Goal: Transaction & Acquisition: Purchase product/service

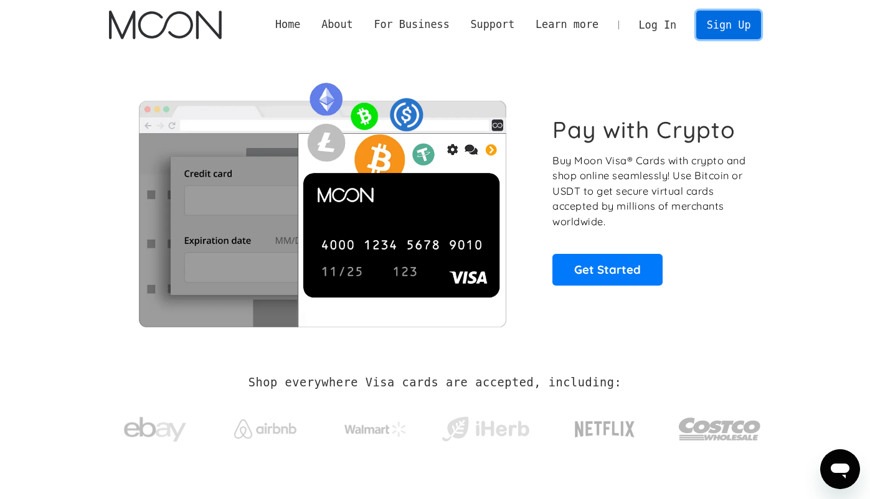
click at [726, 22] on link "Sign Up" at bounding box center [728, 25] width 65 height 28
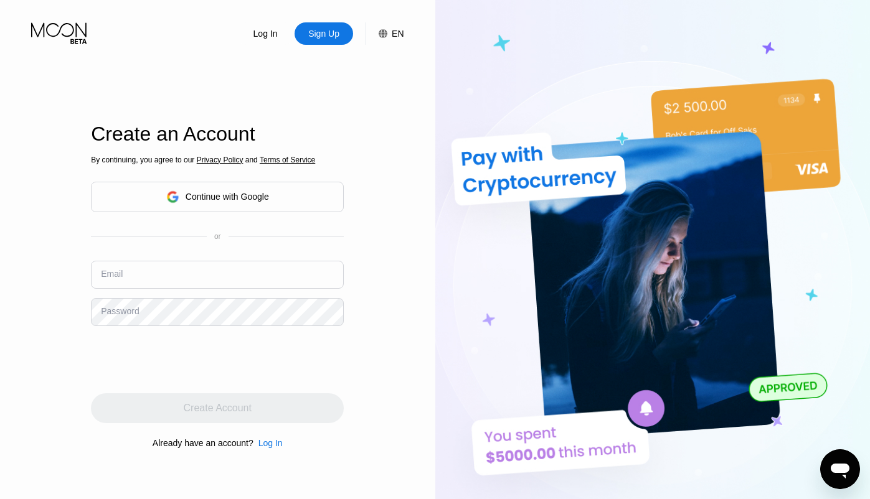
click at [228, 273] on input "text" at bounding box center [217, 275] width 253 height 28
click at [225, 266] on input "text" at bounding box center [217, 275] width 253 height 28
paste input "[EMAIL_ADDRESS][DOMAIN_NAME]"
type input "[EMAIL_ADDRESS][DOMAIN_NAME]"
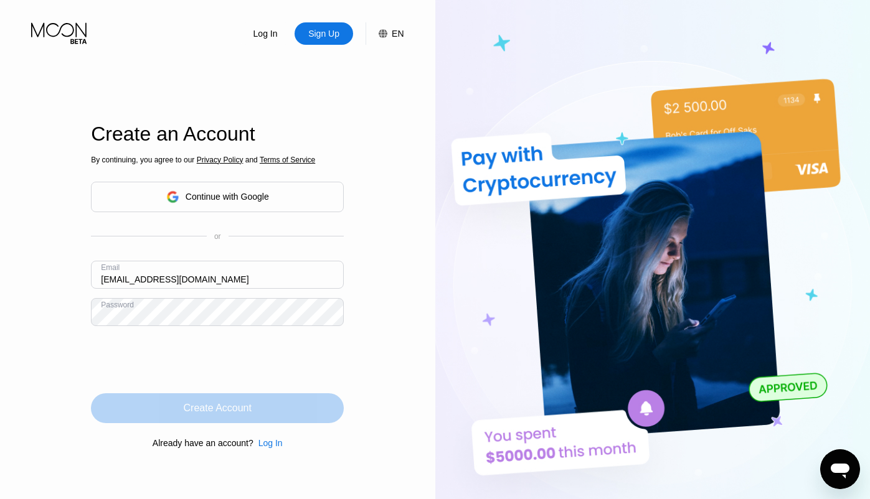
click at [242, 400] on div "Create Account" at bounding box center [218, 408] width 68 height 12
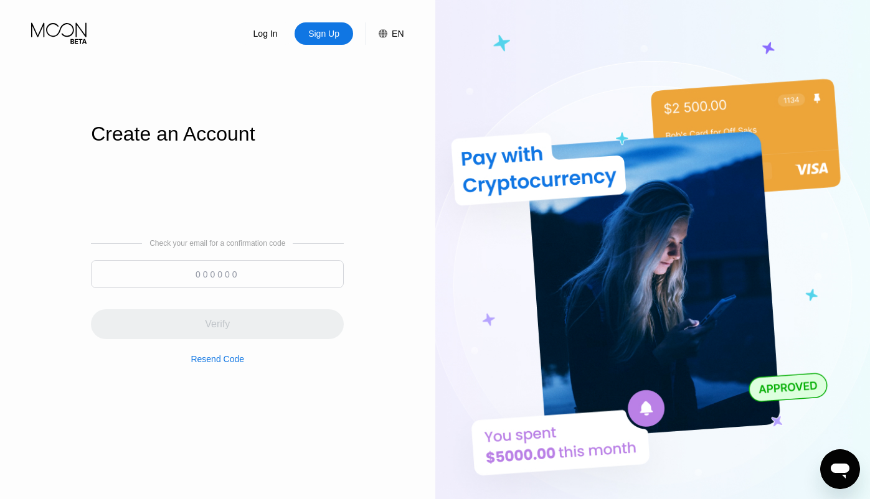
click at [205, 267] on input at bounding box center [217, 274] width 253 height 28
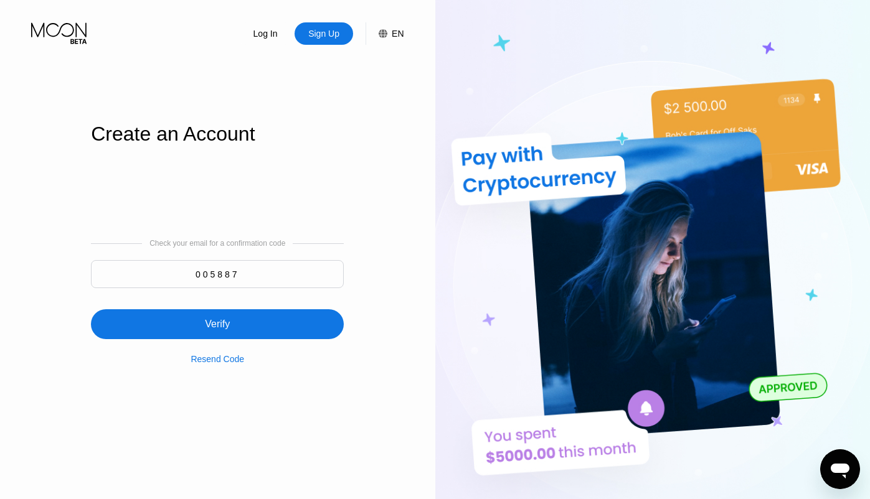
type input "005887"
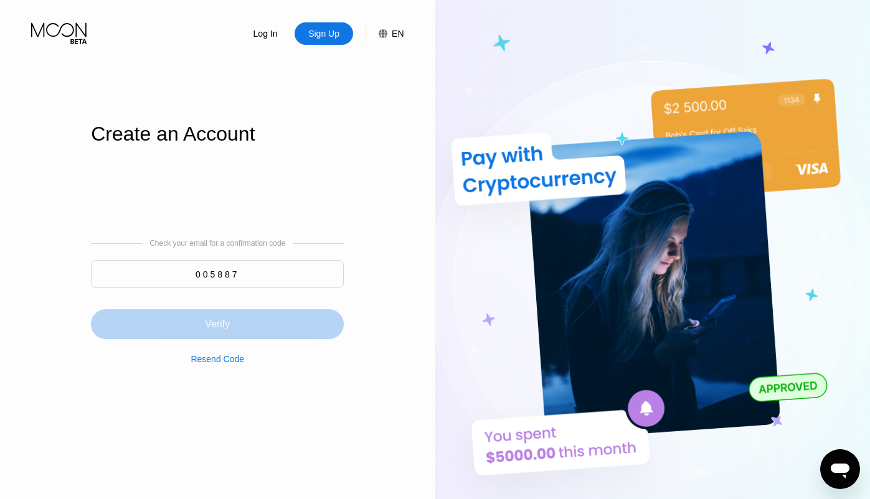
click at [209, 322] on div "Verify" at bounding box center [217, 324] width 25 height 12
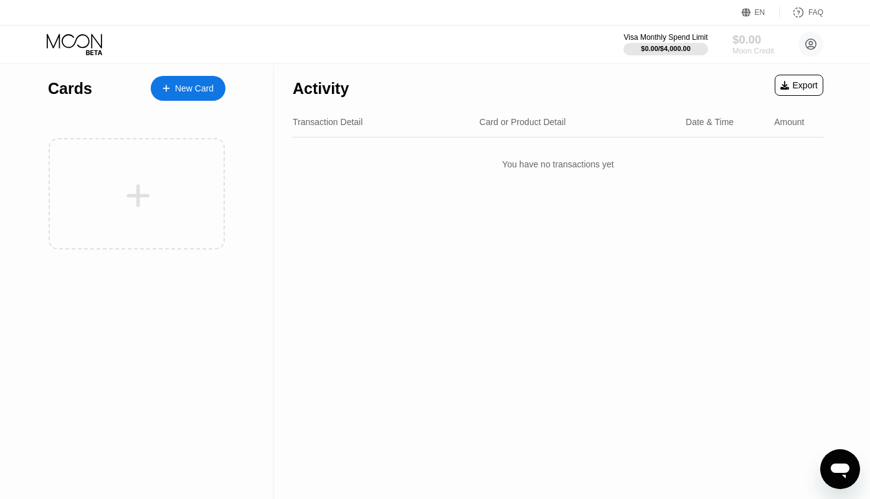
click at [553, 45] on div "$0.00" at bounding box center [753, 39] width 42 height 13
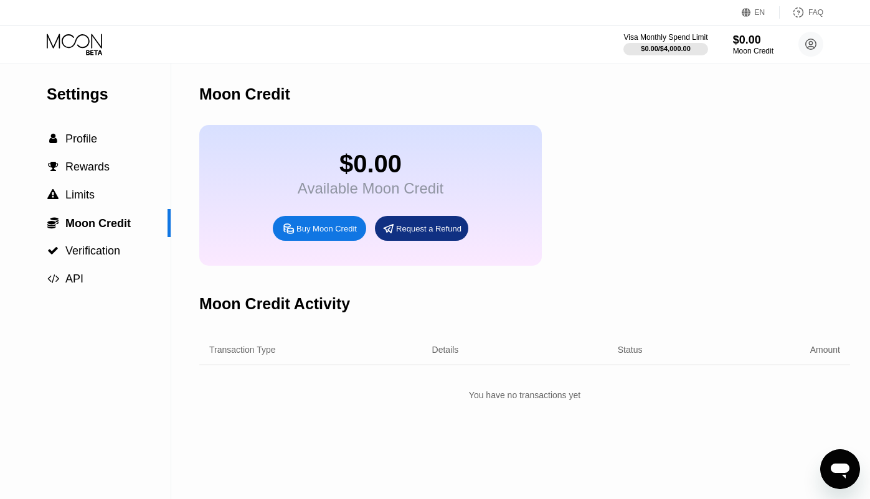
click at [327, 231] on div "Buy Moon Credit" at bounding box center [326, 228] width 60 height 11
type input "0"
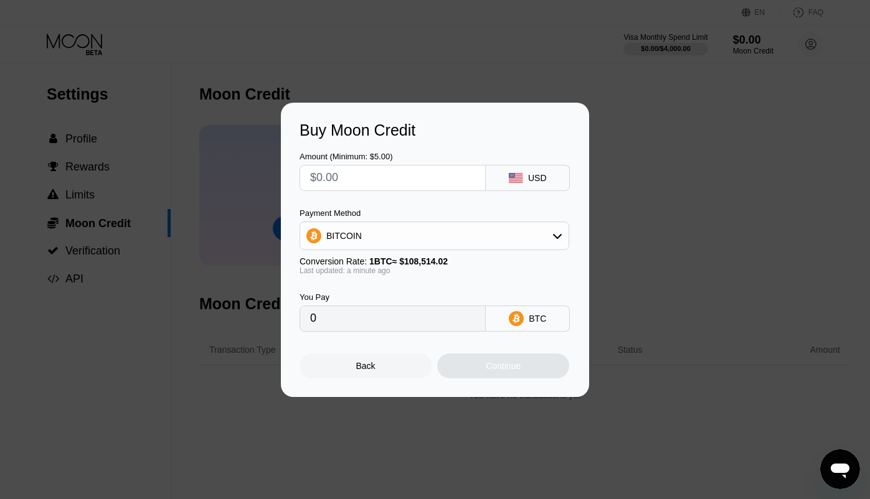
click at [421, 180] on input "text" at bounding box center [392, 178] width 165 height 25
type input "$1"
type input "0.00000922"
type input "$12"
type input "0.00011059"
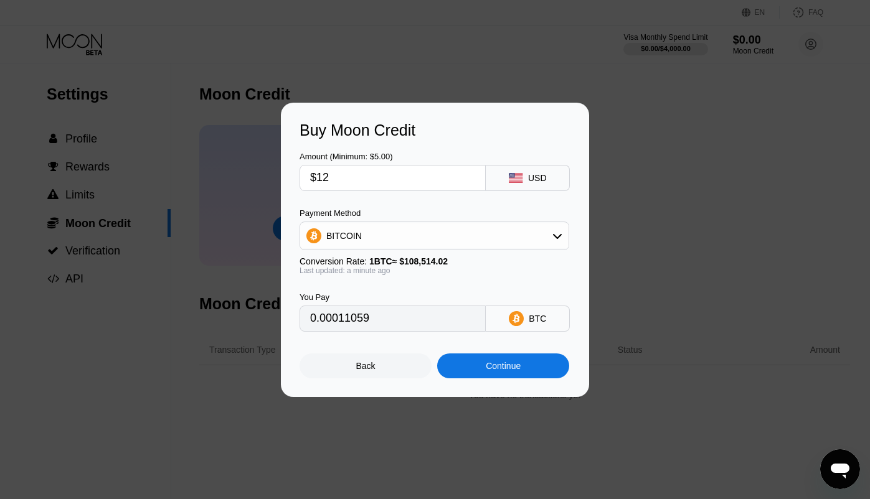
type input "$120"
type input "0.00110476"
type input "$12"
type input "0.00011048"
type input "$1"
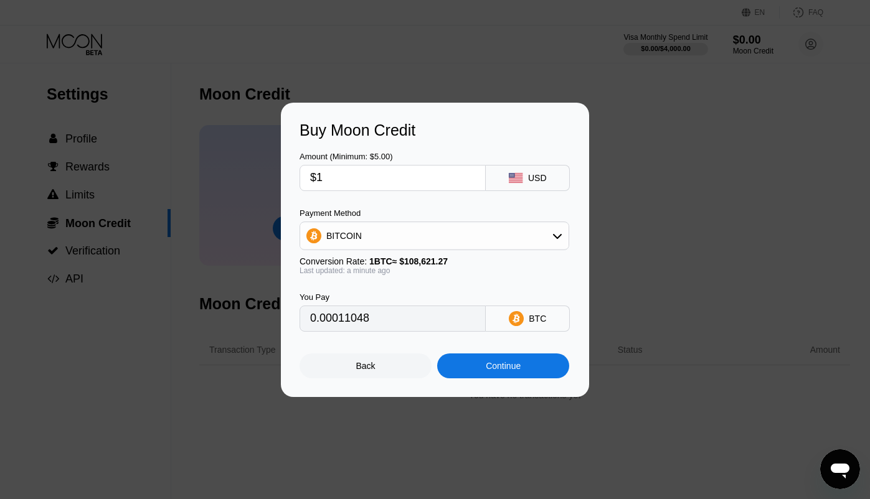
type input "0.00000921"
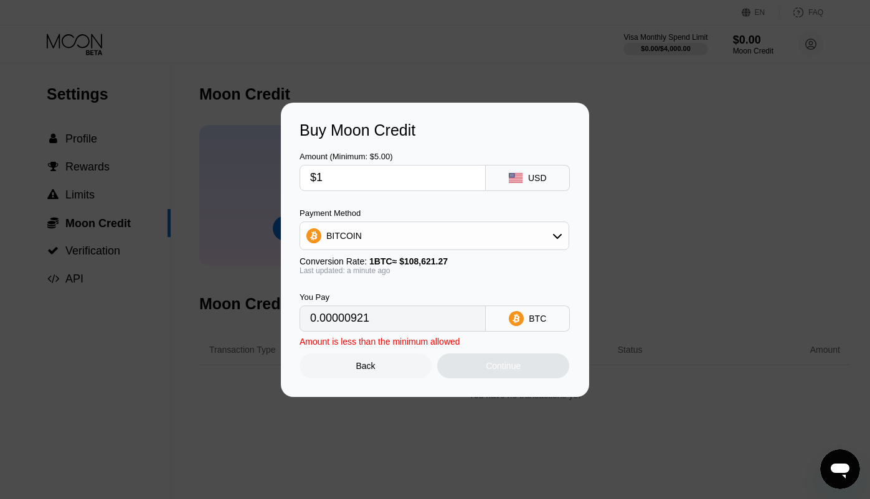
type input "$13"
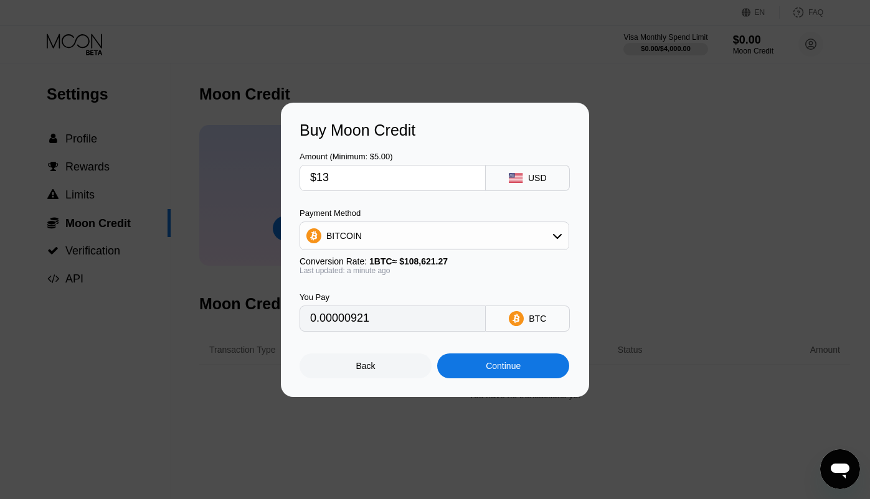
type input "0.00011969"
type input "$130"
type input "0.00119682"
type input "$130"
click at [370, 371] on div "Back" at bounding box center [365, 366] width 19 height 10
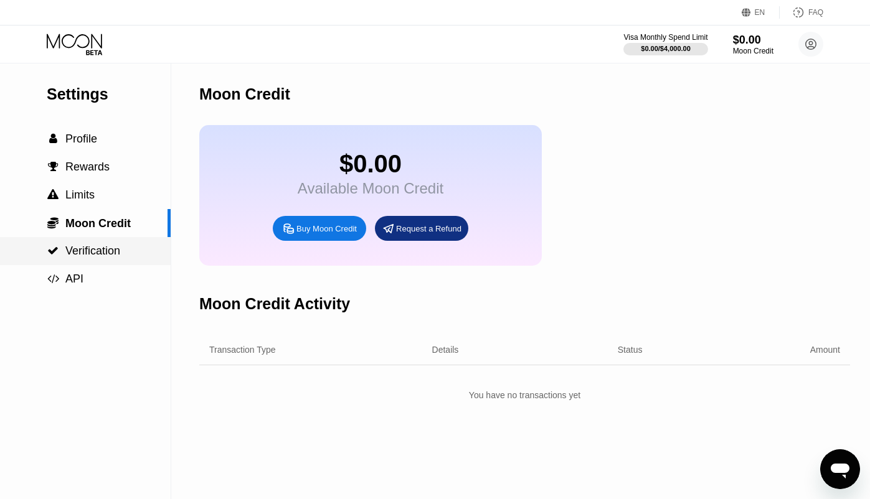
click at [96, 257] on span "Verification" at bounding box center [92, 251] width 55 height 12
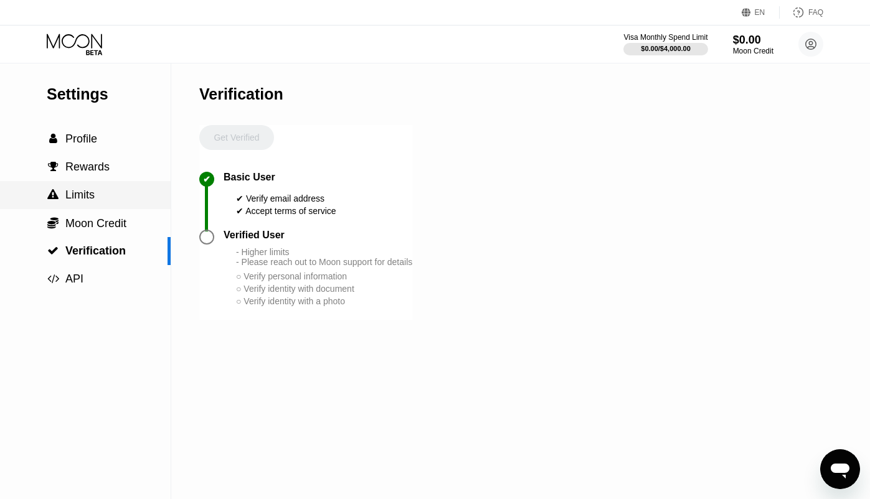
click at [87, 195] on span "Limits" at bounding box center [79, 195] width 29 height 12
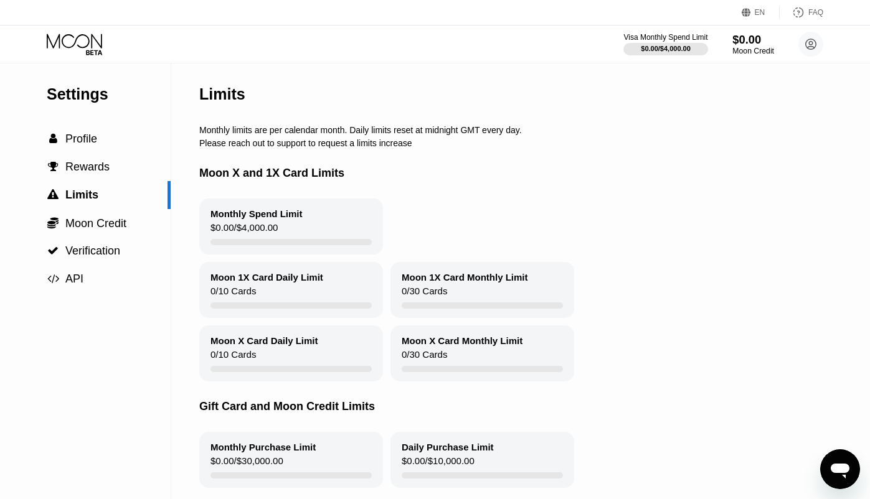
click at [553, 37] on div "$0.00" at bounding box center [753, 39] width 42 height 13
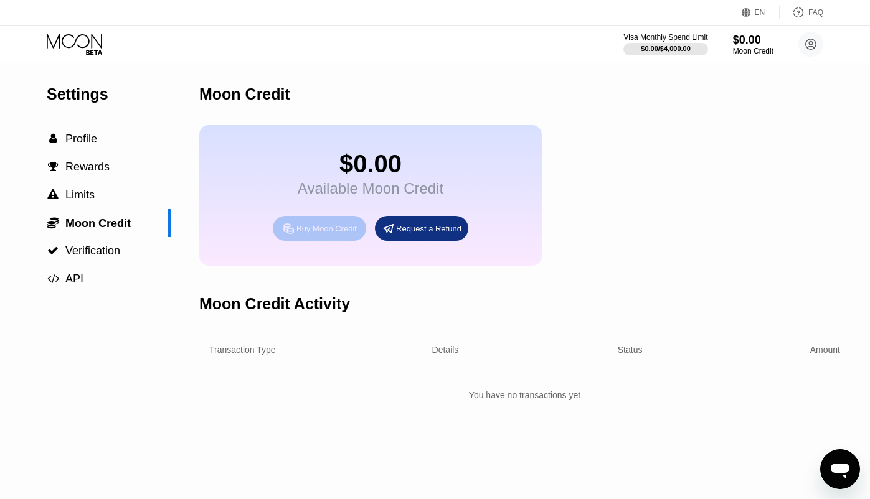
click at [351, 223] on div "Buy Moon Credit" at bounding box center [319, 228] width 93 height 25
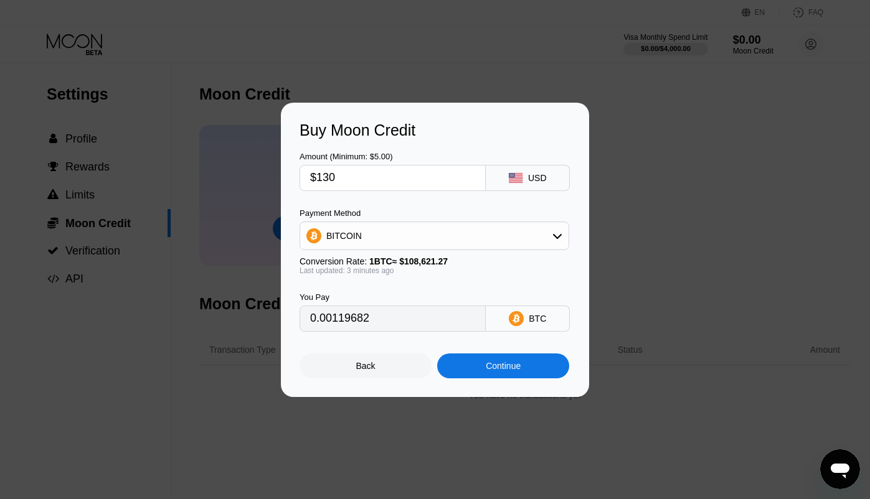
type input "0.00119630"
click at [479, 237] on div "BITCOIN" at bounding box center [434, 235] width 268 height 25
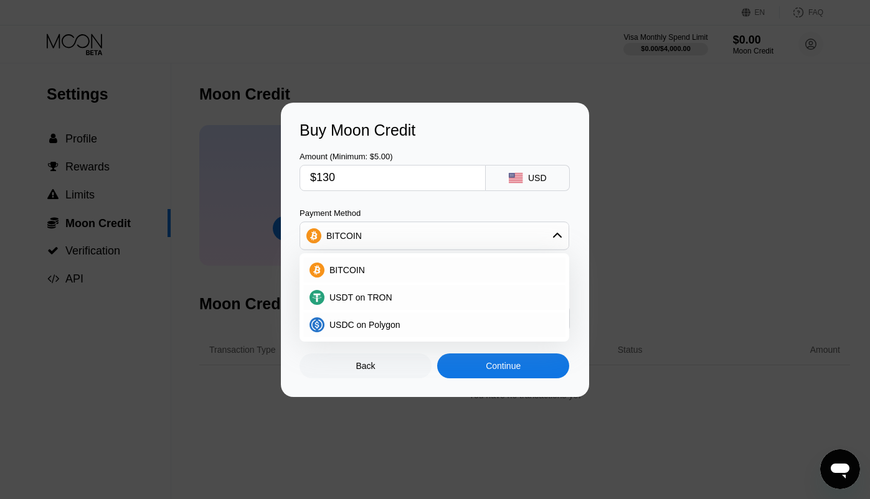
click at [553, 129] on div "Buy Moon Credit Amount (Minimum: $5.00) $130 USD Payment Method BITCOIN BITCOIN…" at bounding box center [435, 250] width 308 height 294
click at [553, 142] on div "Buy Moon Credit Amount (Minimum: $5.00) $130 USD Payment Method BITCOIN BITCOIN…" at bounding box center [435, 250] width 308 height 294
click at [377, 359] on div "Back" at bounding box center [365, 366] width 132 height 25
